Goal: Register for event/course

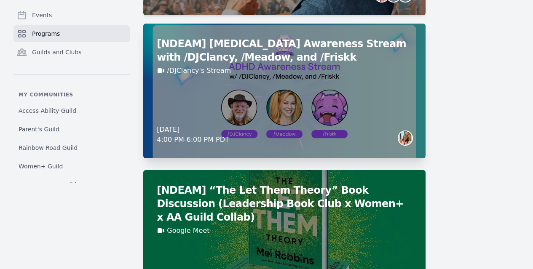
scroll to position [778, 0]
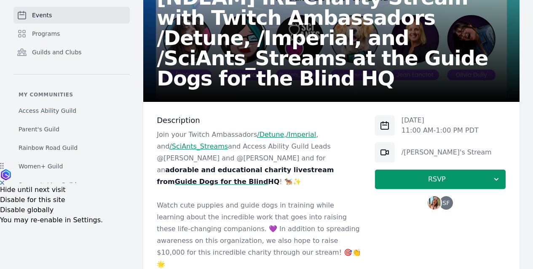
scroll to position [124, 0]
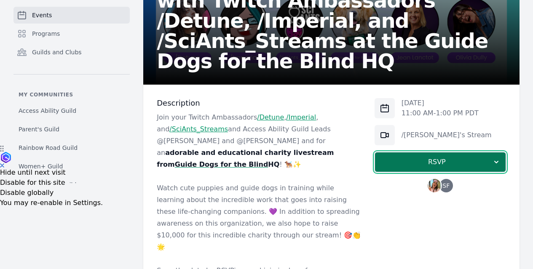
click at [429, 165] on span "RSVP" at bounding box center [437, 162] width 110 height 10
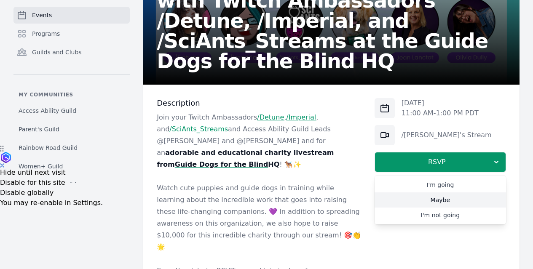
click at [440, 200] on link "Maybe" at bounding box center [441, 200] width 132 height 15
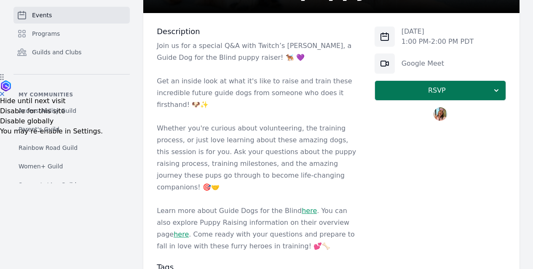
scroll to position [196, 0]
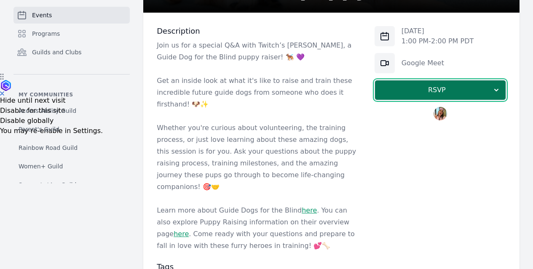
click at [428, 92] on span "RSVP" at bounding box center [437, 90] width 110 height 10
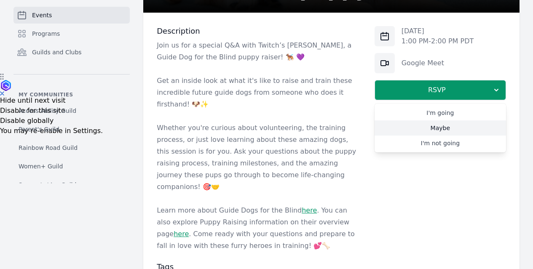
click at [421, 127] on link "Maybe" at bounding box center [441, 128] width 132 height 15
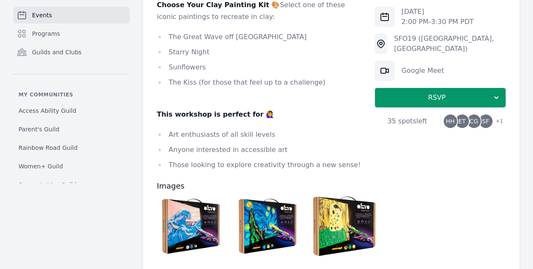
scroll to position [597, 0]
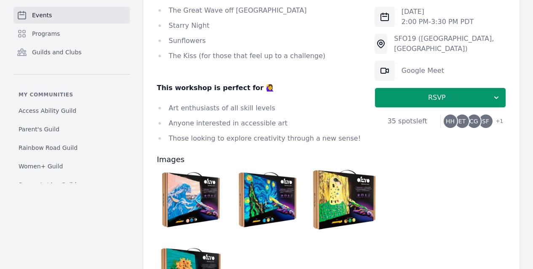
click at [312, 168] on img at bounding box center [344, 200] width 64 height 64
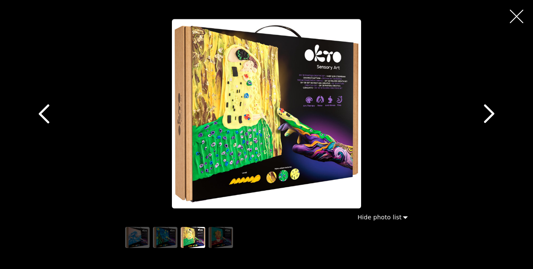
click at [516, 20] on icon "button" at bounding box center [516, 16] width 13 height 13
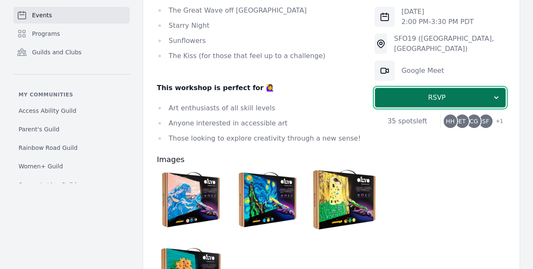
click at [444, 93] on span "RSVP" at bounding box center [437, 98] width 110 height 10
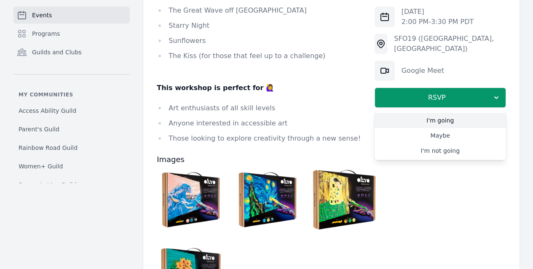
click at [433, 122] on link "I'm going" at bounding box center [441, 120] width 132 height 15
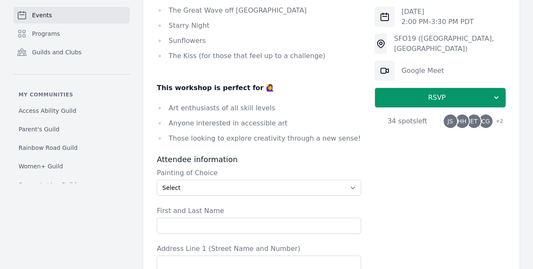
scroll to position [681, 0]
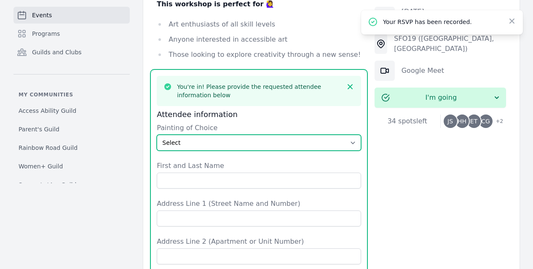
click at [202, 135] on select "Select The Great Wave off Kanagawa Starry Night Sunflowers The Kiss" at bounding box center [259, 143] width 204 height 16
select select "The Great Wave off Kanagawa"
click at [157, 135] on select "Select The Great Wave off Kanagawa Starry Night Sunflowers The Kiss" at bounding box center [259, 143] width 204 height 16
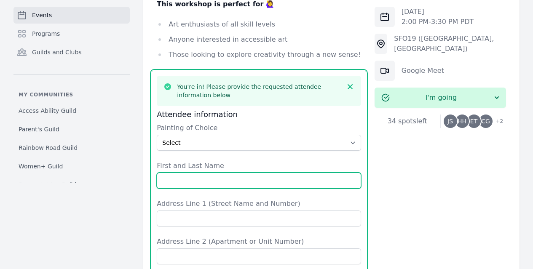
click at [177, 173] on input "First and Last Name" at bounding box center [259, 181] width 204 height 16
type input "Jasmine Sharp"
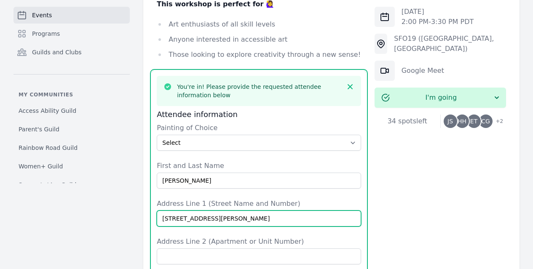
type input "2842 E WEBB AVE"
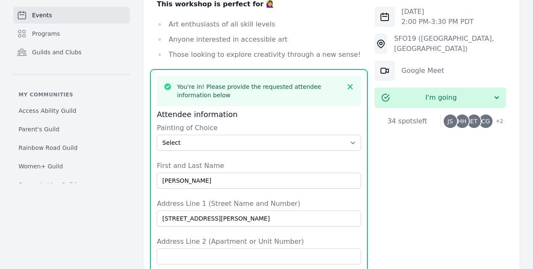
type input "North Las Vegas"
type input "NV"
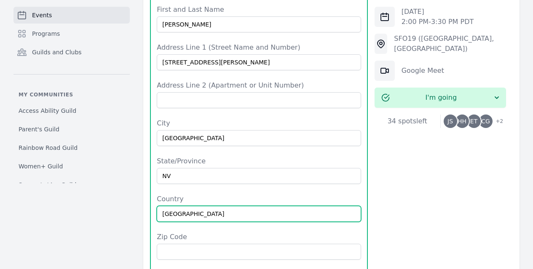
type input "USA"
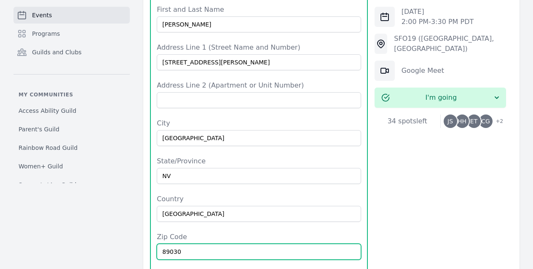
type input "89030"
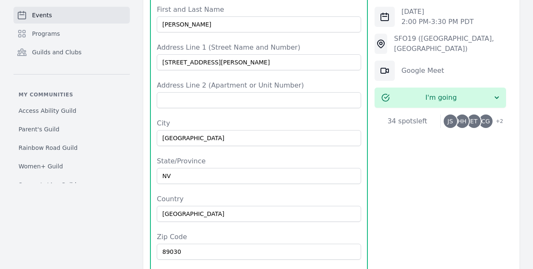
type input "9096433843"
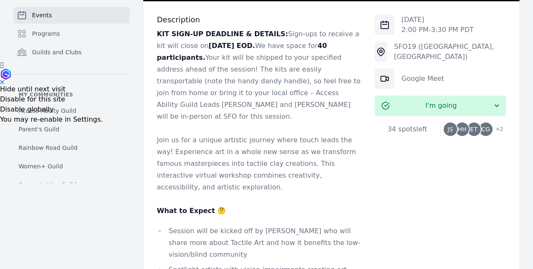
scroll to position [0, 0]
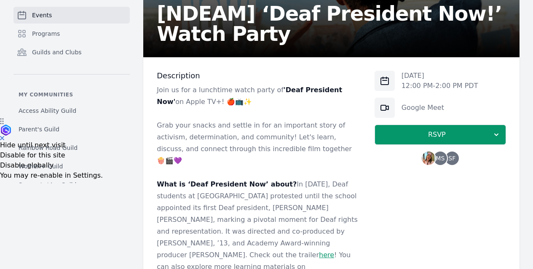
scroll to position [152, 0]
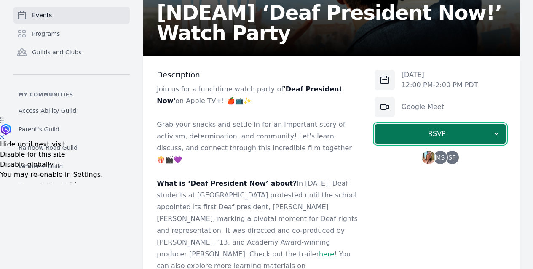
click at [409, 139] on button "RSVP" at bounding box center [441, 134] width 132 height 20
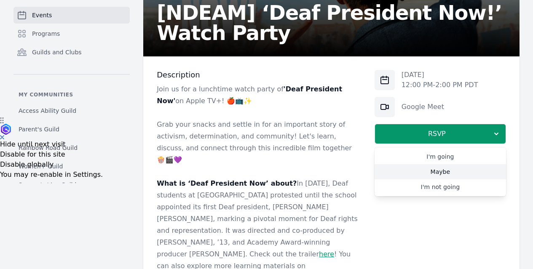
click at [409, 173] on link "Maybe" at bounding box center [441, 171] width 132 height 15
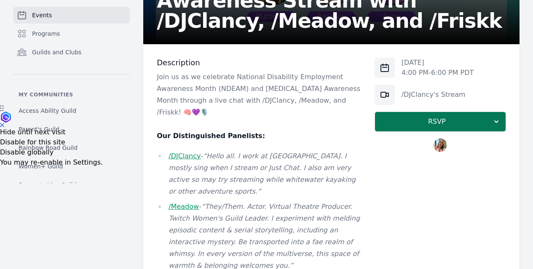
scroll to position [167, 0]
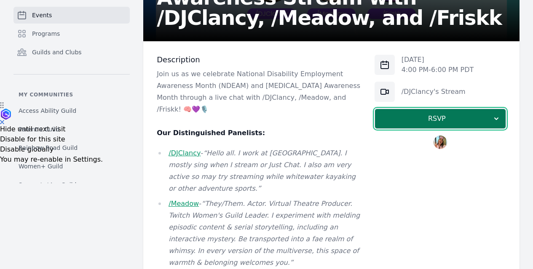
click at [407, 124] on button "RSVP" at bounding box center [441, 119] width 132 height 20
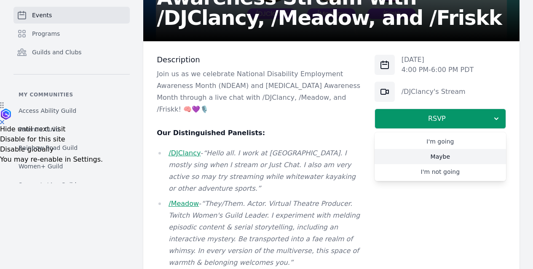
click at [417, 156] on link "Maybe" at bounding box center [441, 156] width 132 height 15
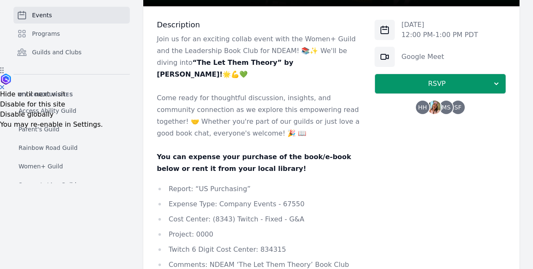
scroll to position [205, 0]
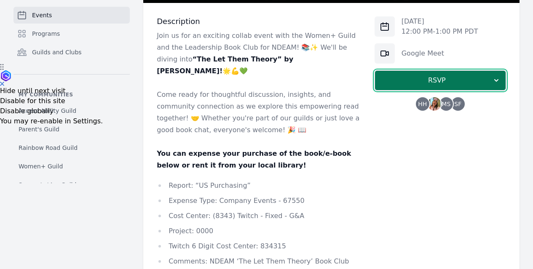
click at [394, 84] on span "RSVP" at bounding box center [437, 80] width 110 height 10
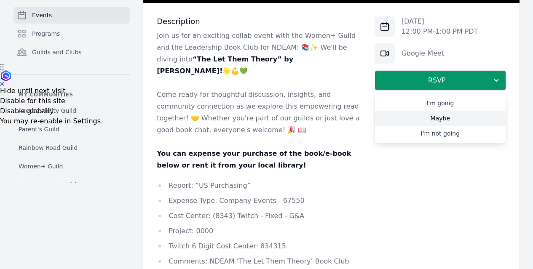
click at [396, 112] on link "Maybe" at bounding box center [441, 118] width 132 height 15
